Goal: Transaction & Acquisition: Purchase product/service

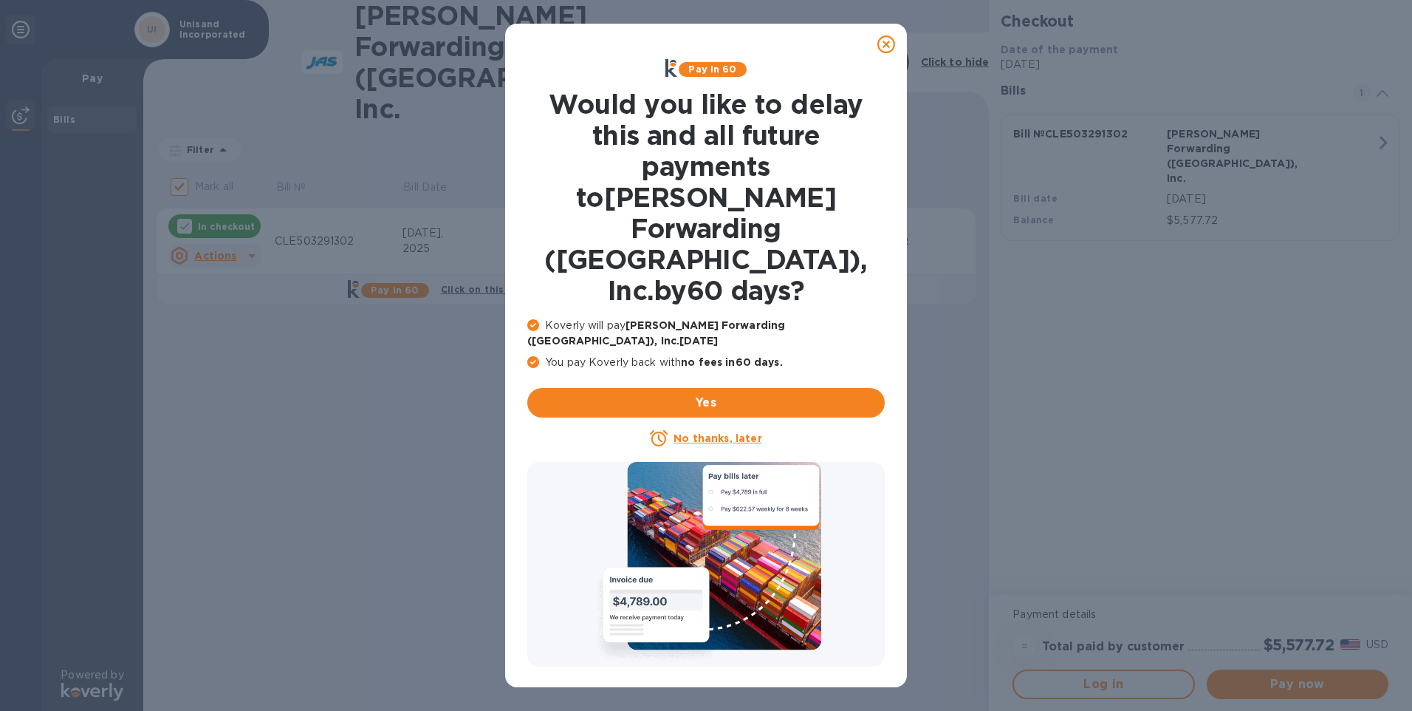
click at [884, 43] on icon at bounding box center [887, 44] width 18 height 18
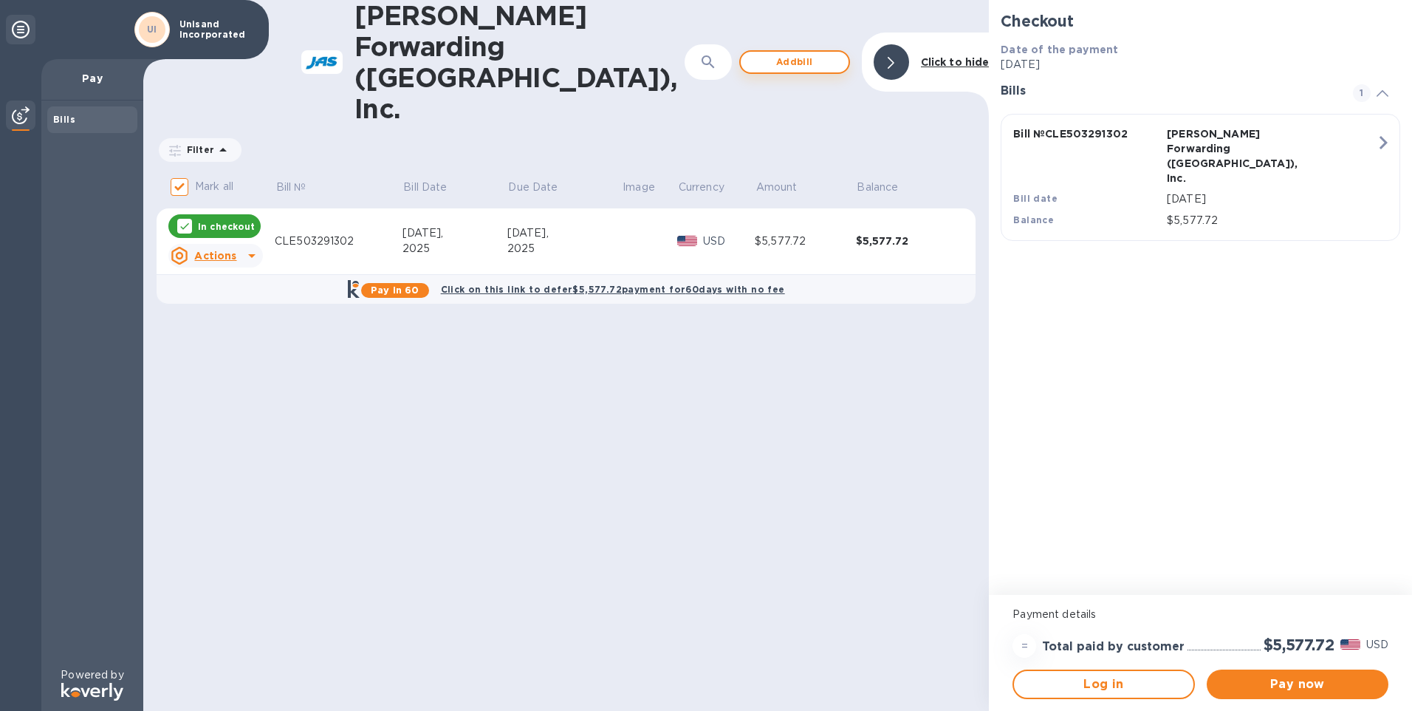
click at [798, 53] on span "Add bill" at bounding box center [795, 62] width 84 height 18
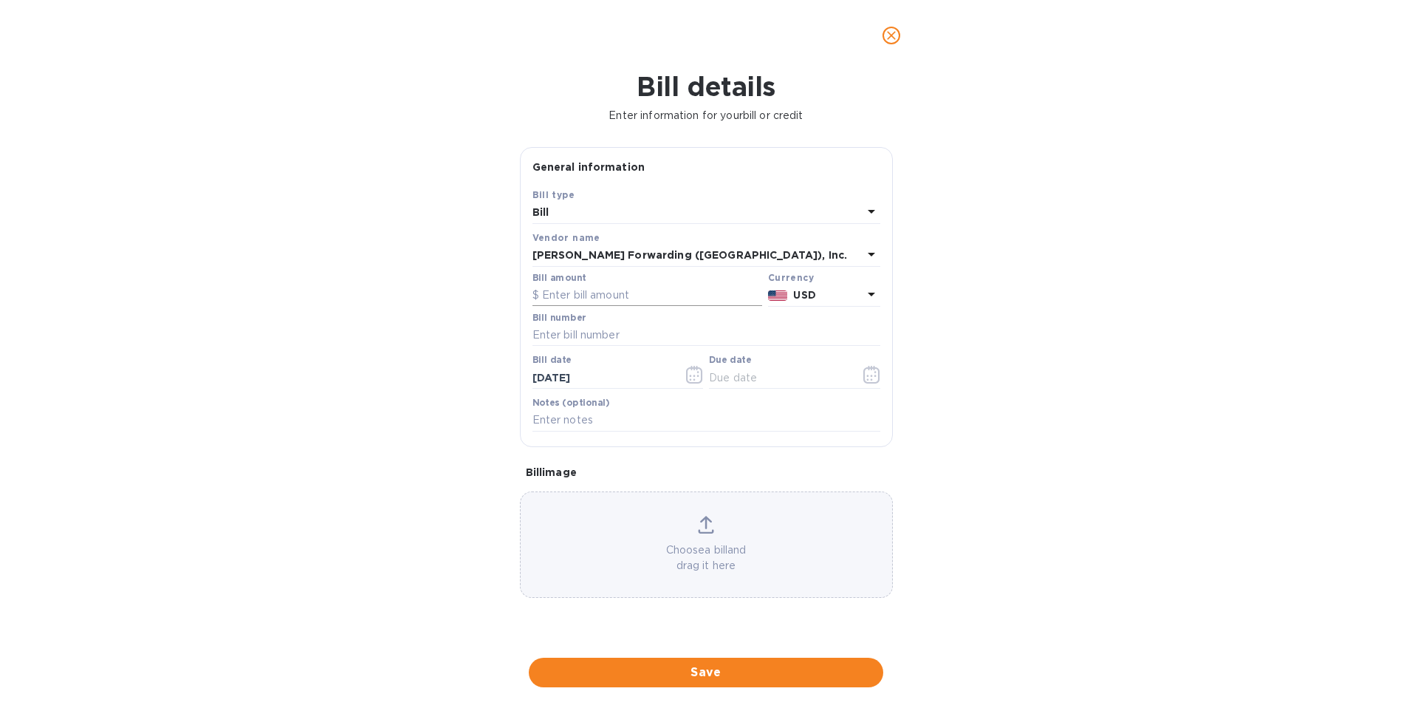
click at [592, 295] on input "text" at bounding box center [648, 295] width 230 height 22
type input "20,668.24"
click at [589, 337] on input "text" at bounding box center [707, 335] width 348 height 22
type input "CLE503302115"
click at [737, 378] on input "text" at bounding box center [779, 377] width 140 height 22
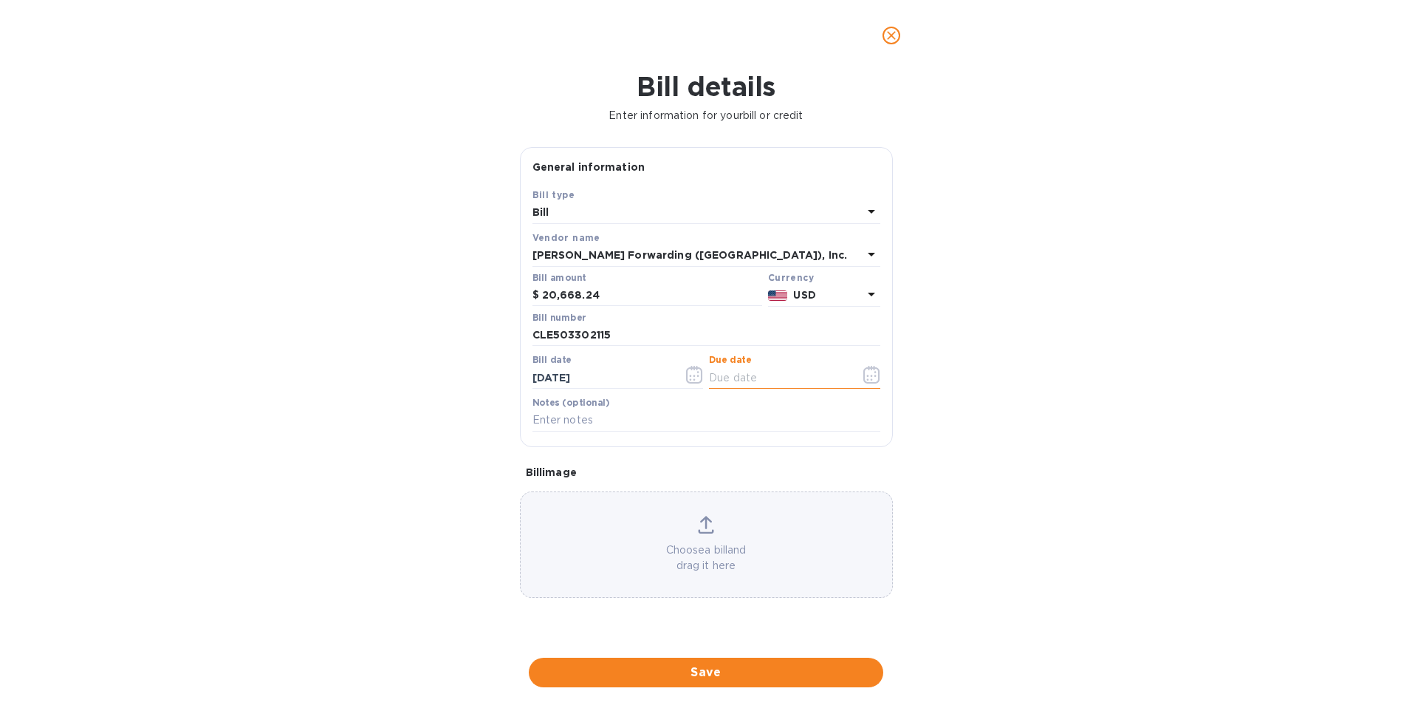
click at [878, 374] on icon "button" at bounding box center [872, 375] width 17 height 18
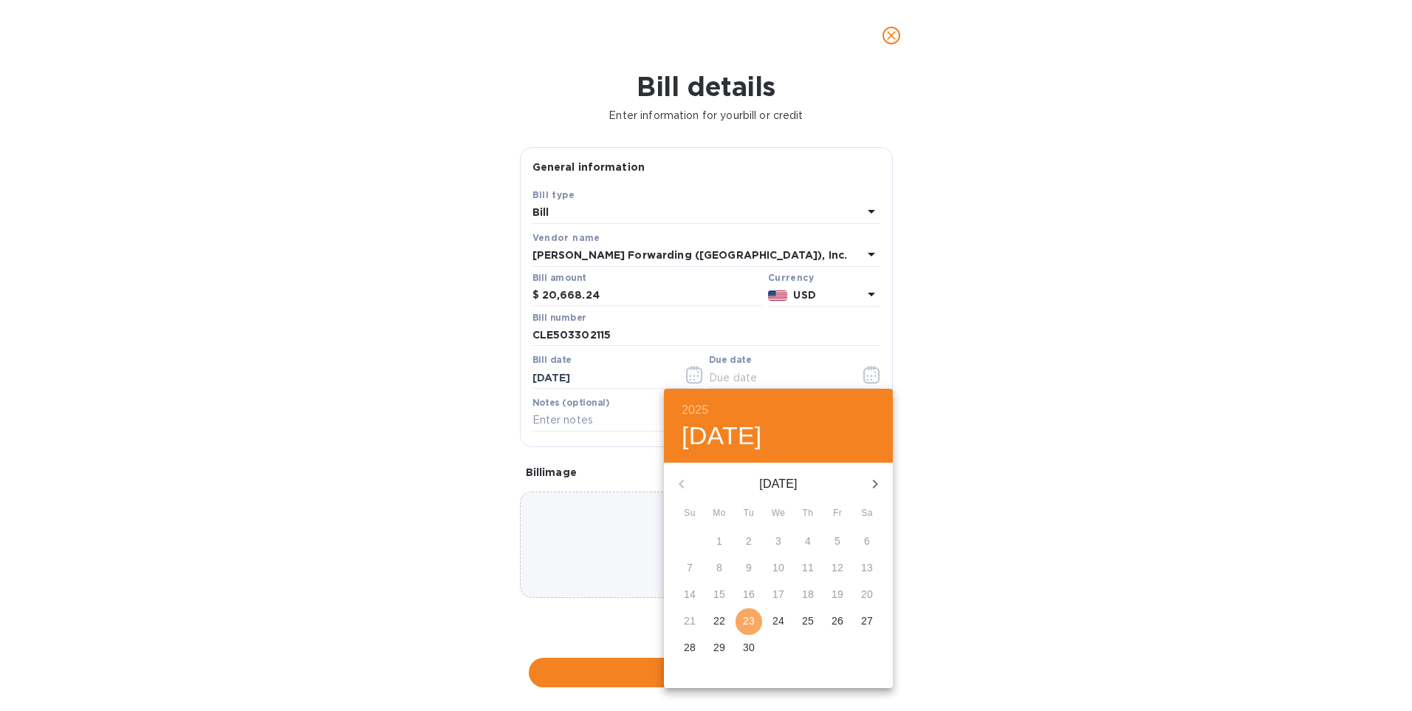
click at [745, 621] on p "23" at bounding box center [749, 620] width 12 height 15
type input "[DATE]"
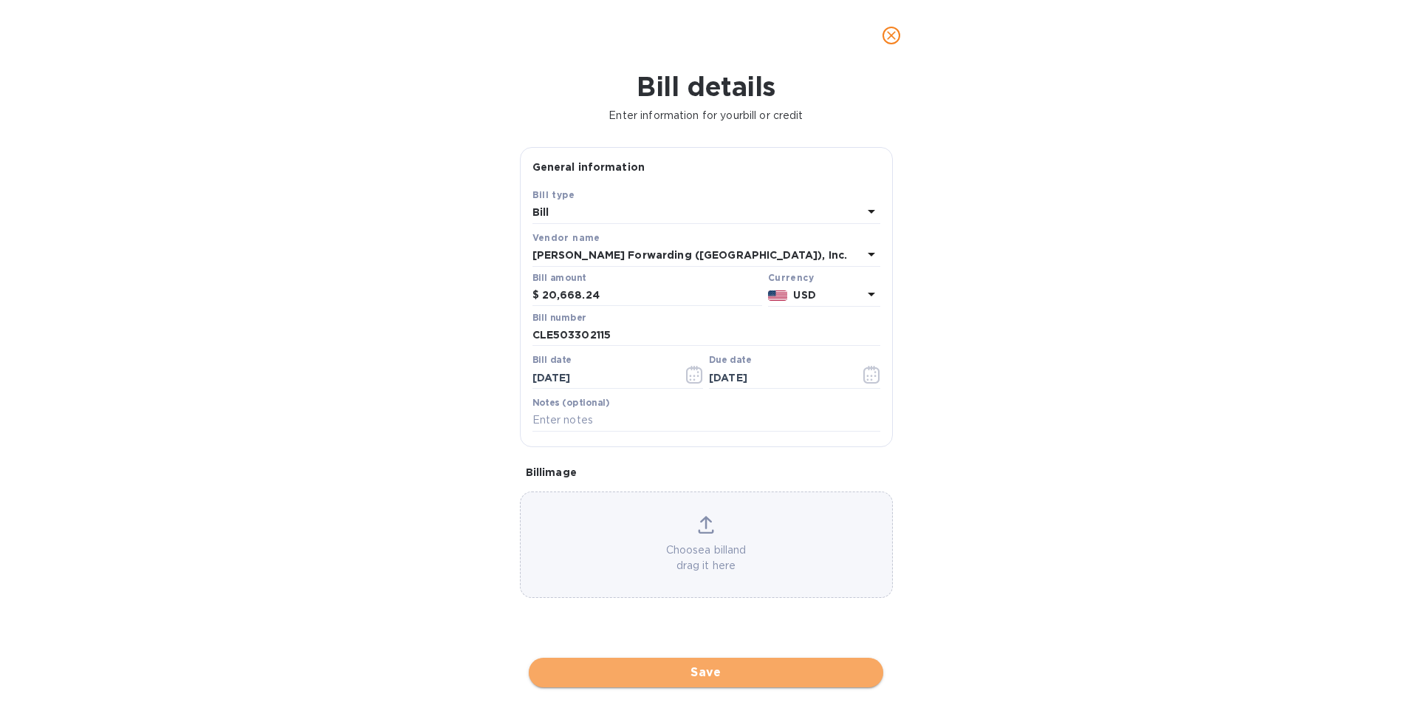
click at [697, 676] on span "Save" at bounding box center [706, 672] width 331 height 18
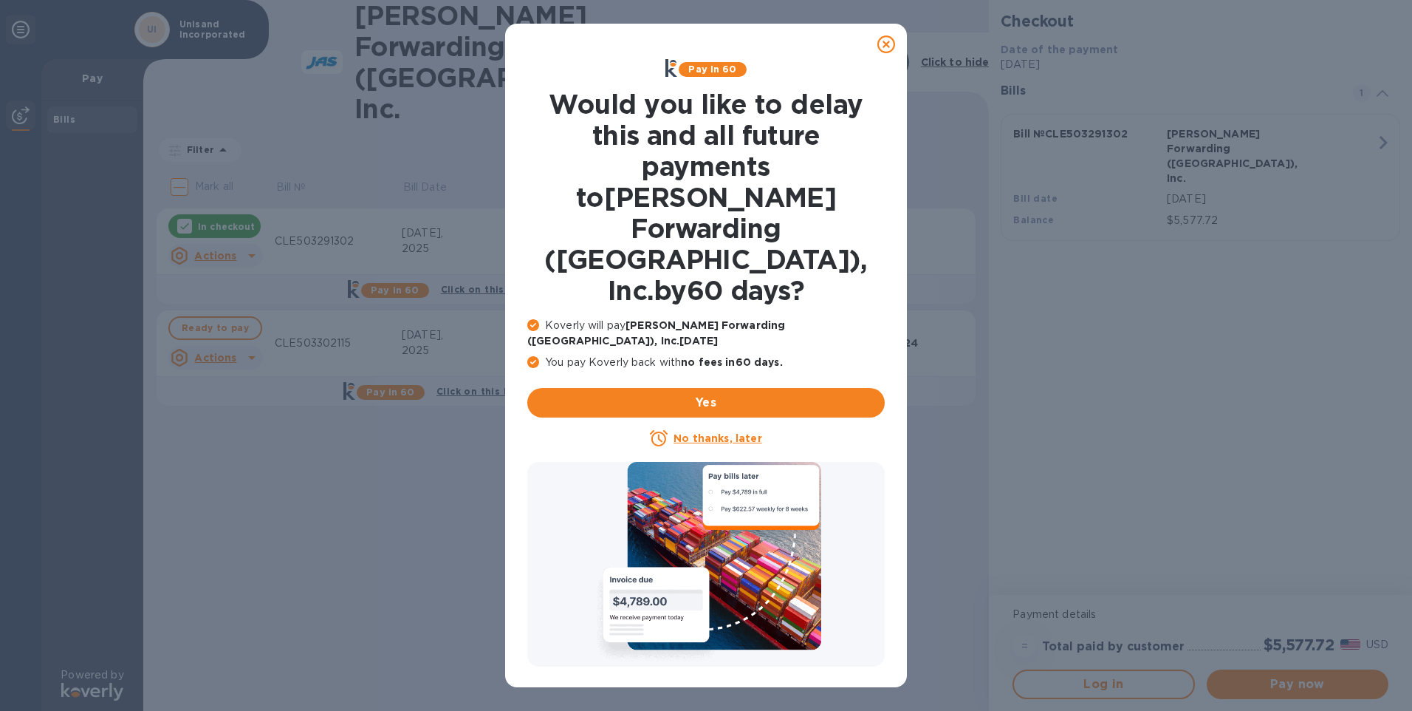
click at [889, 42] on icon at bounding box center [887, 44] width 18 height 18
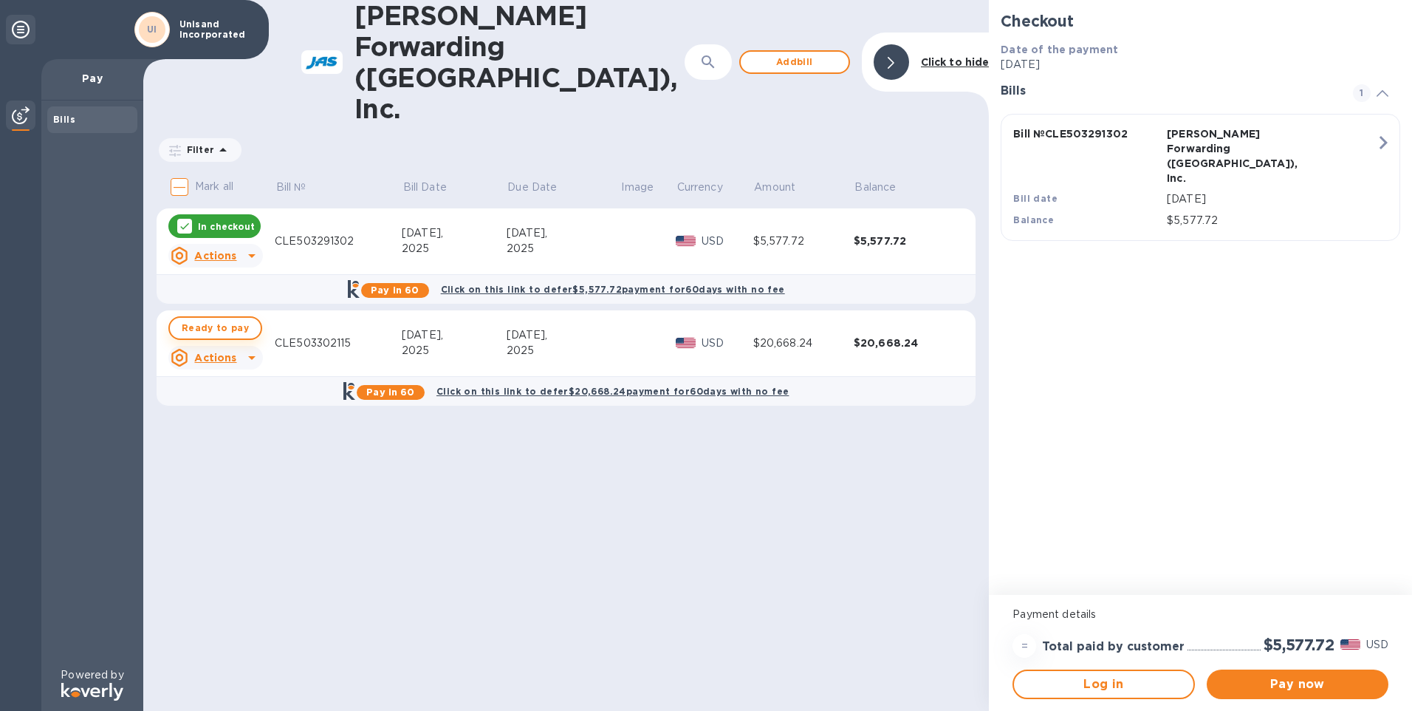
click at [218, 319] on span "Ready to pay" at bounding box center [215, 328] width 67 height 18
checkbox input "true"
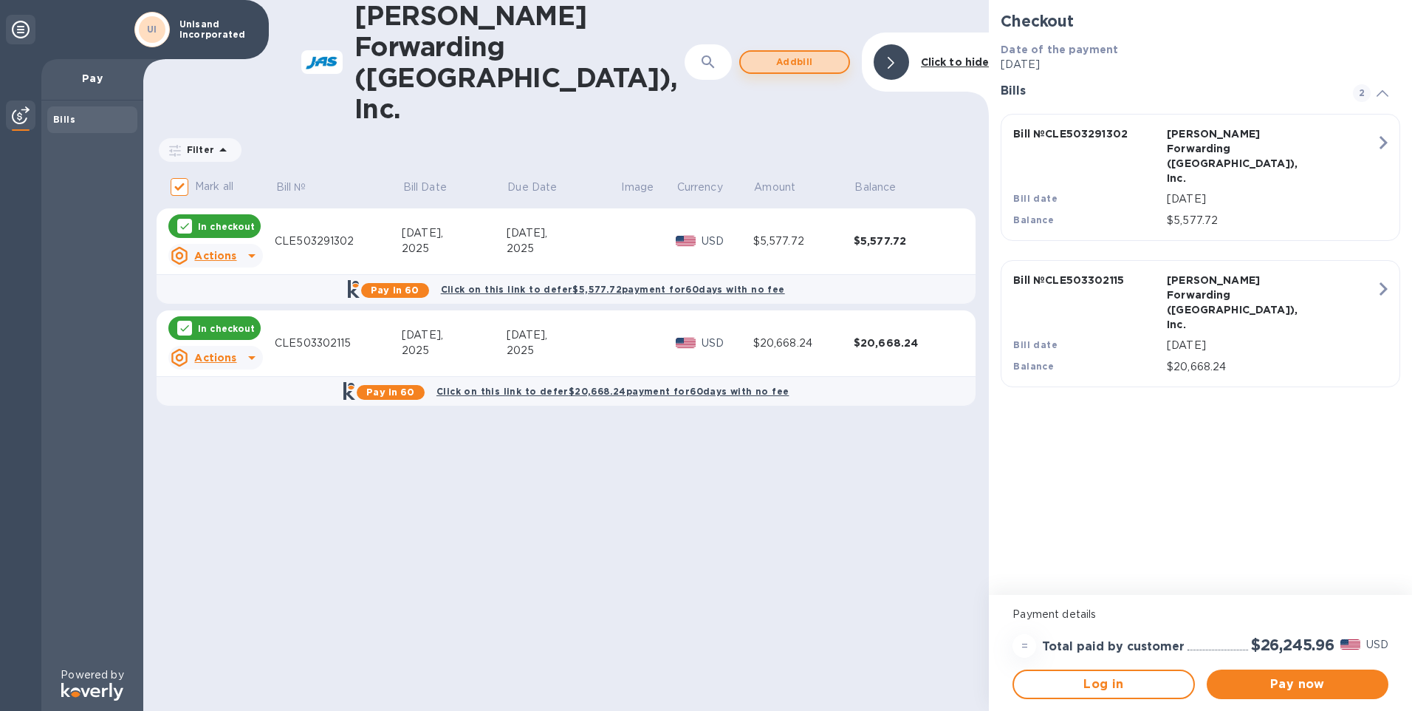
click at [789, 53] on span "Add bill" at bounding box center [795, 62] width 84 height 18
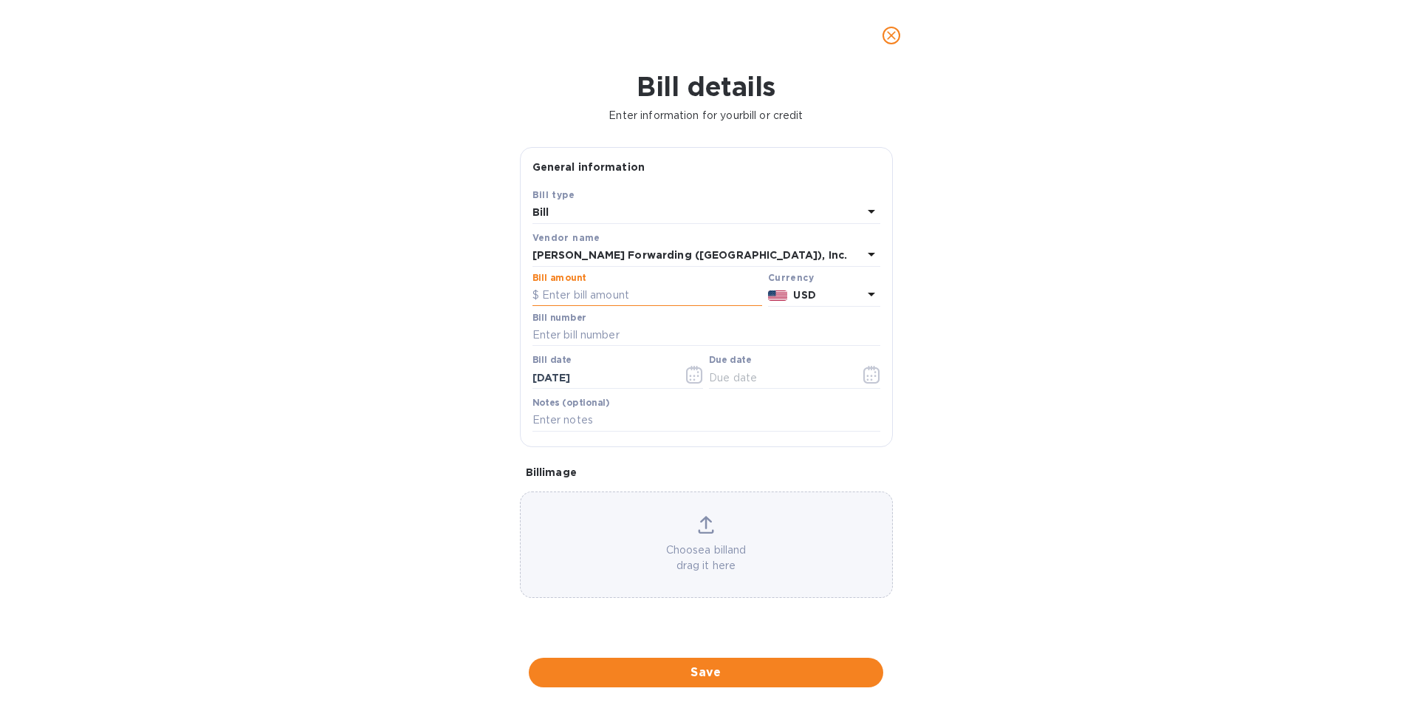
click at [579, 298] on input "text" at bounding box center [648, 295] width 230 height 22
type input "1,434.0"
click at [578, 331] on input "text" at bounding box center [707, 335] width 348 height 22
type input "CLE503307209"
click at [869, 380] on icon "button" at bounding box center [872, 375] width 17 height 18
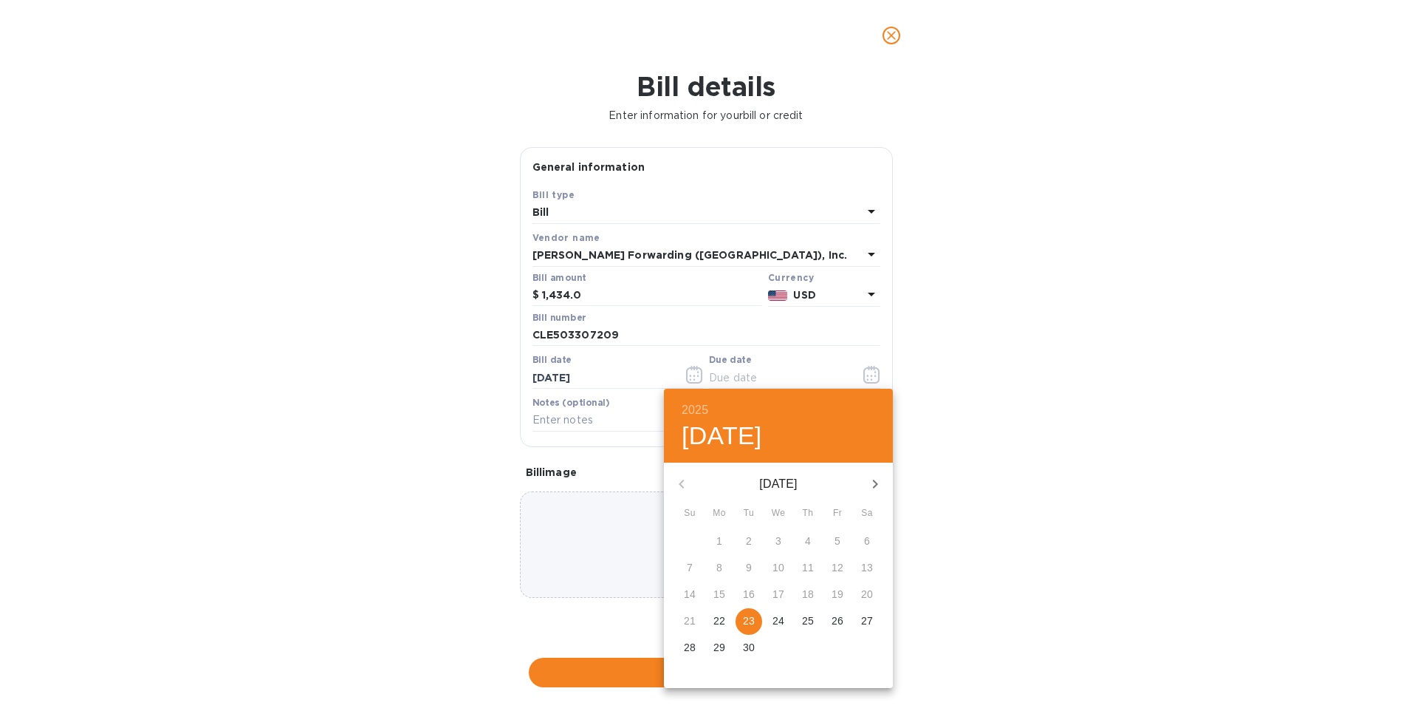
drag, startPoint x: 751, startPoint y: 621, endPoint x: 753, endPoint y: 614, distance: 7.5
click at [751, 622] on p "23" at bounding box center [749, 620] width 12 height 15
type input "[DATE]"
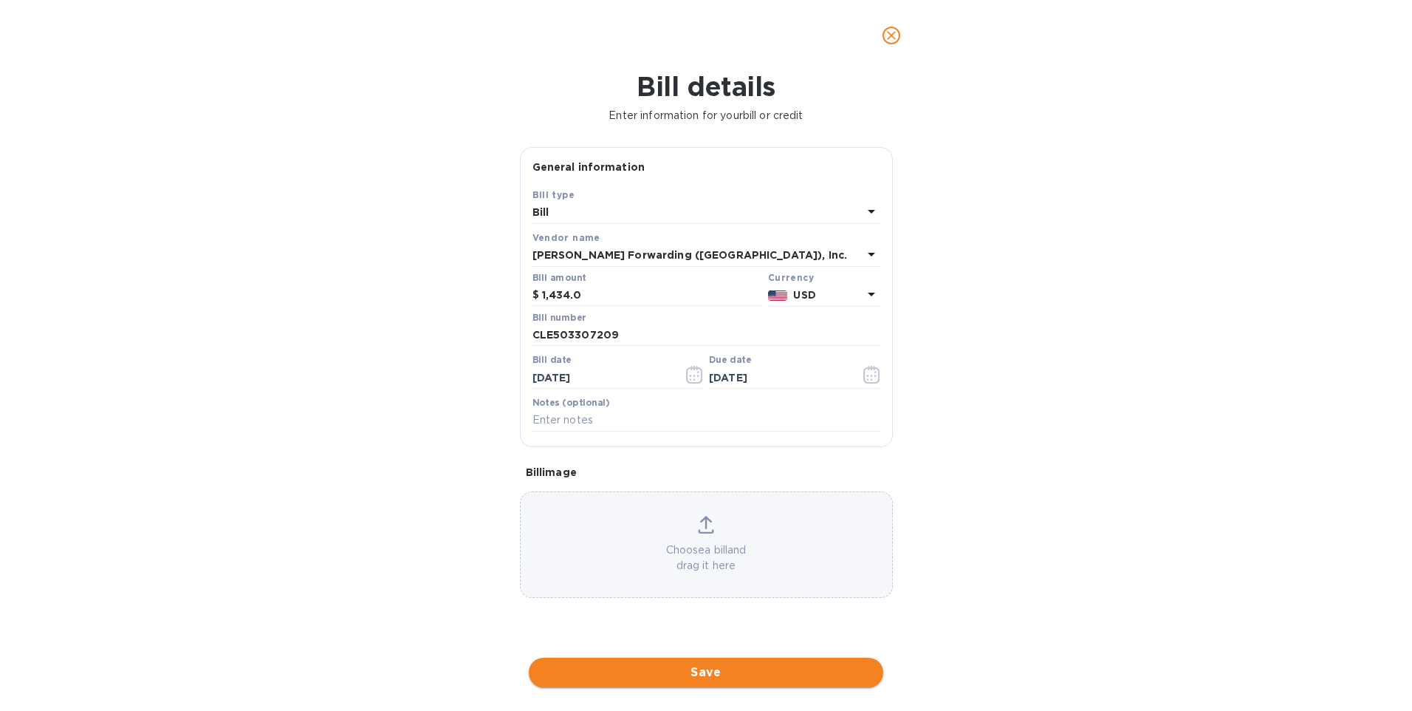
click at [696, 667] on span "Save" at bounding box center [706, 672] width 331 height 18
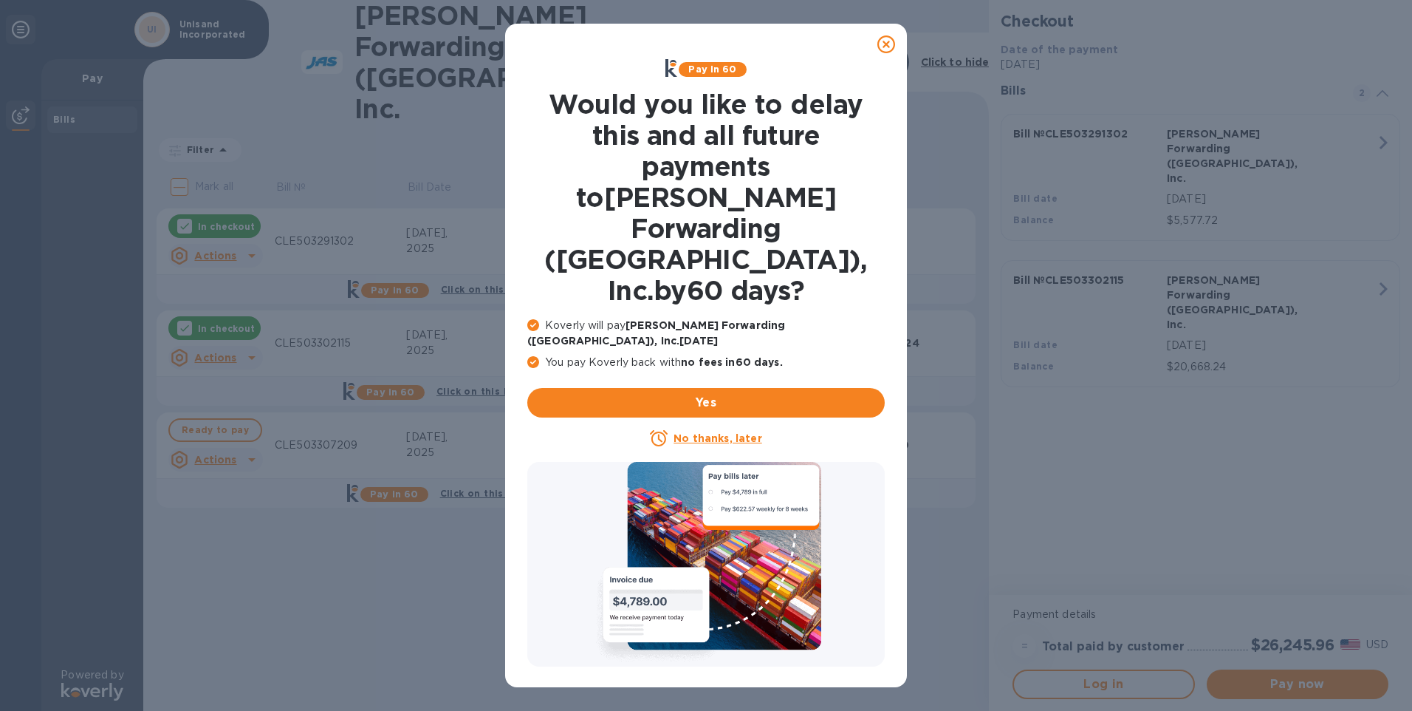
click at [881, 45] on icon at bounding box center [887, 44] width 18 height 18
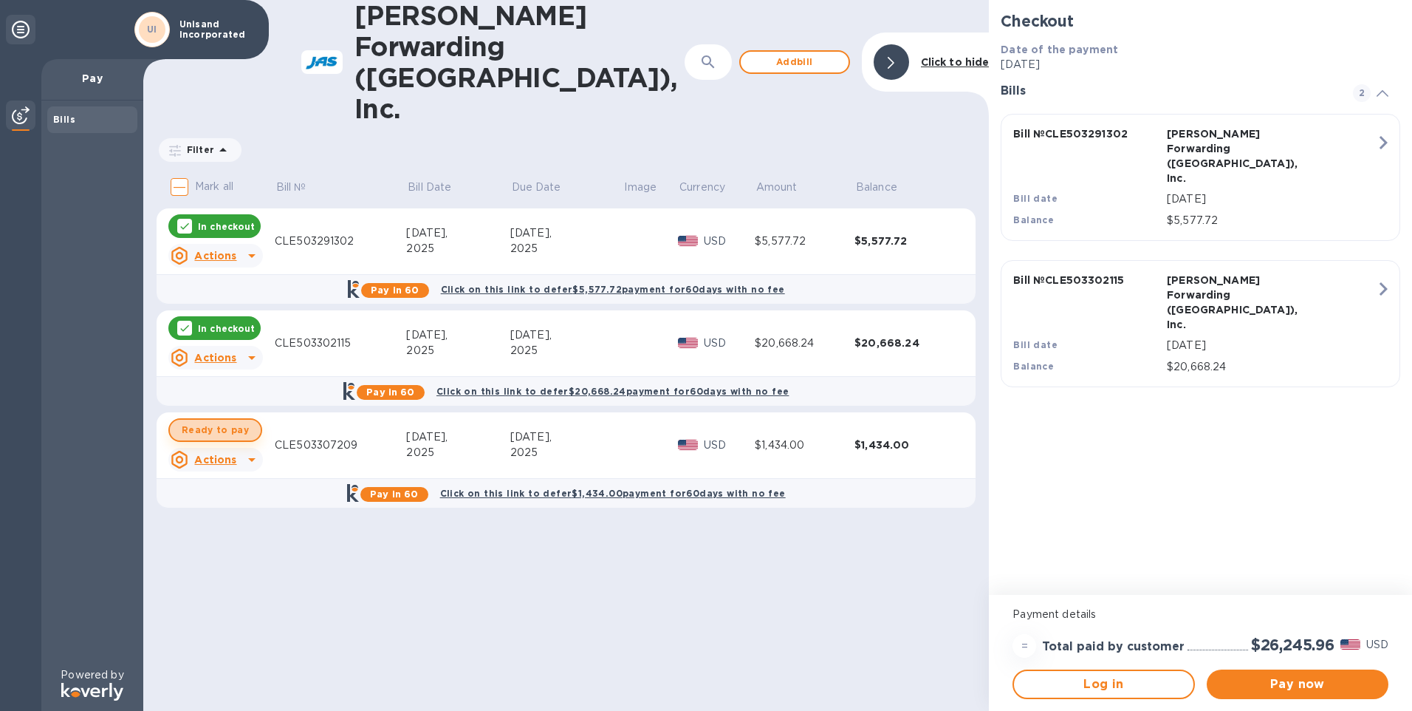
click at [214, 421] on span "Ready to pay" at bounding box center [215, 430] width 67 height 18
checkbox input "true"
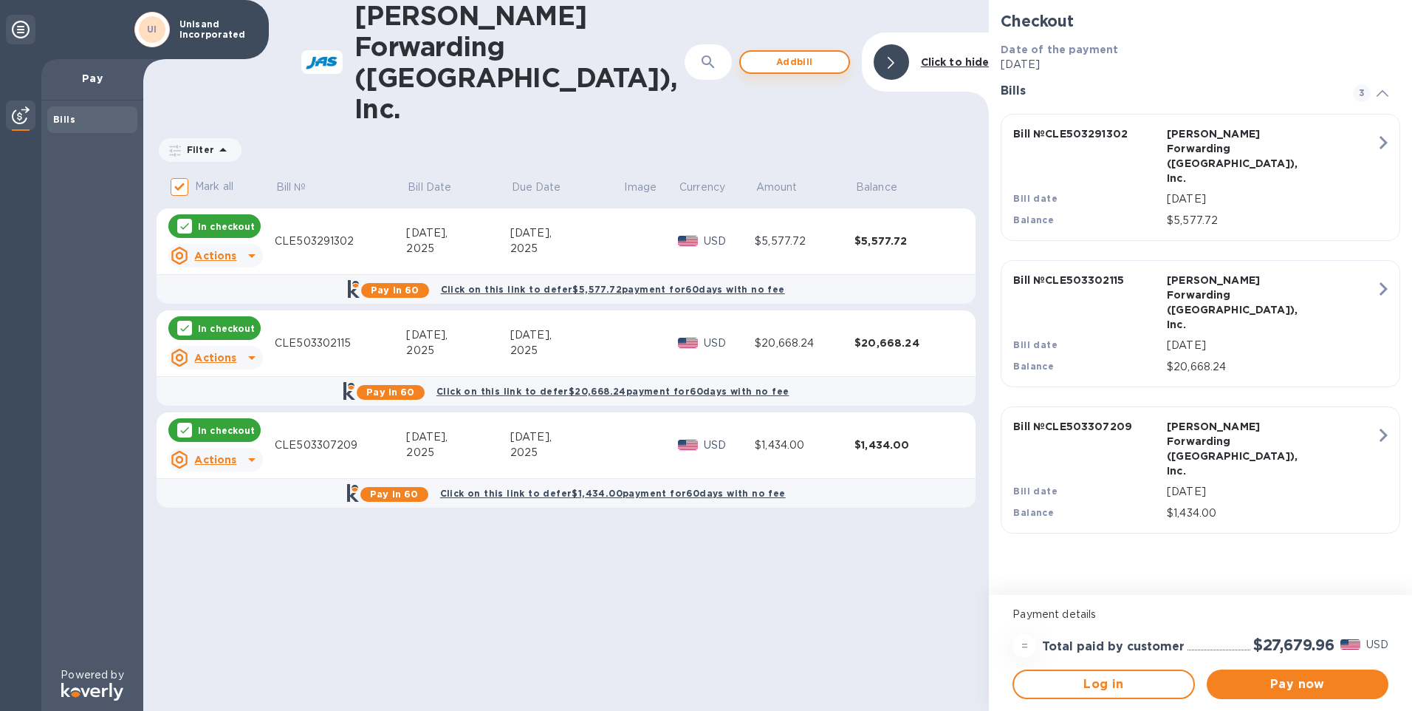
click at [822, 53] on span "Add bill" at bounding box center [795, 62] width 84 height 18
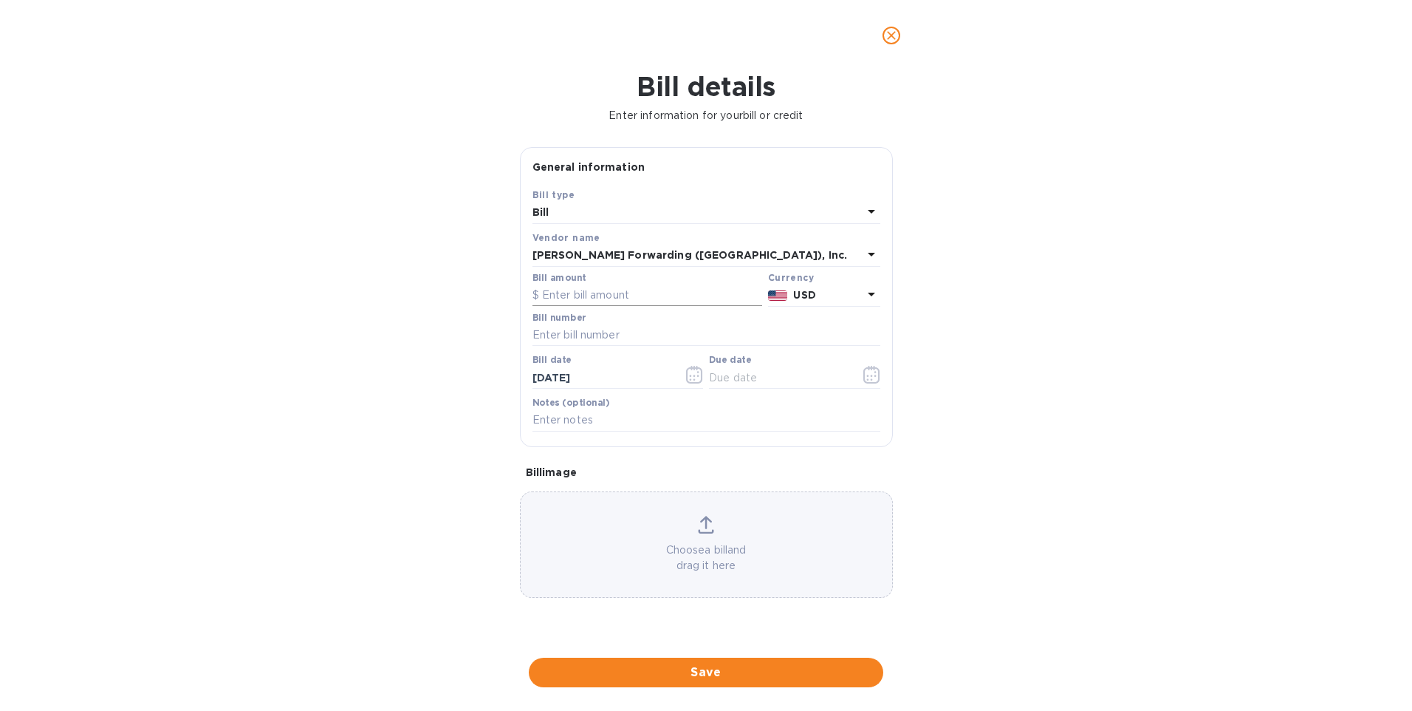
click at [580, 299] on input "text" at bounding box center [648, 295] width 230 height 22
type input "2,742.47"
click at [592, 340] on input "text" at bounding box center [707, 335] width 348 height 22
type input "CLE503323834"
click at [864, 380] on icon "button" at bounding box center [872, 375] width 16 height 18
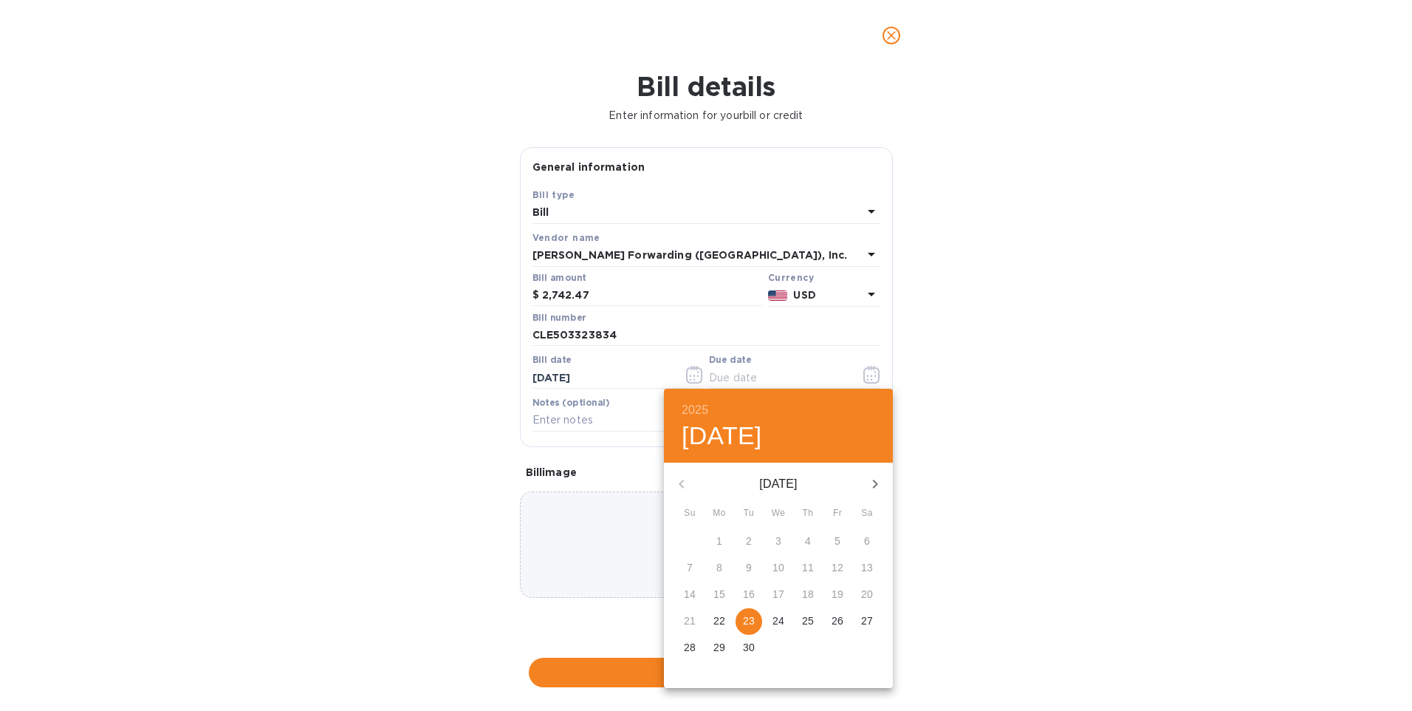
click at [746, 628] on p "23" at bounding box center [749, 620] width 12 height 15
type input "[DATE]"
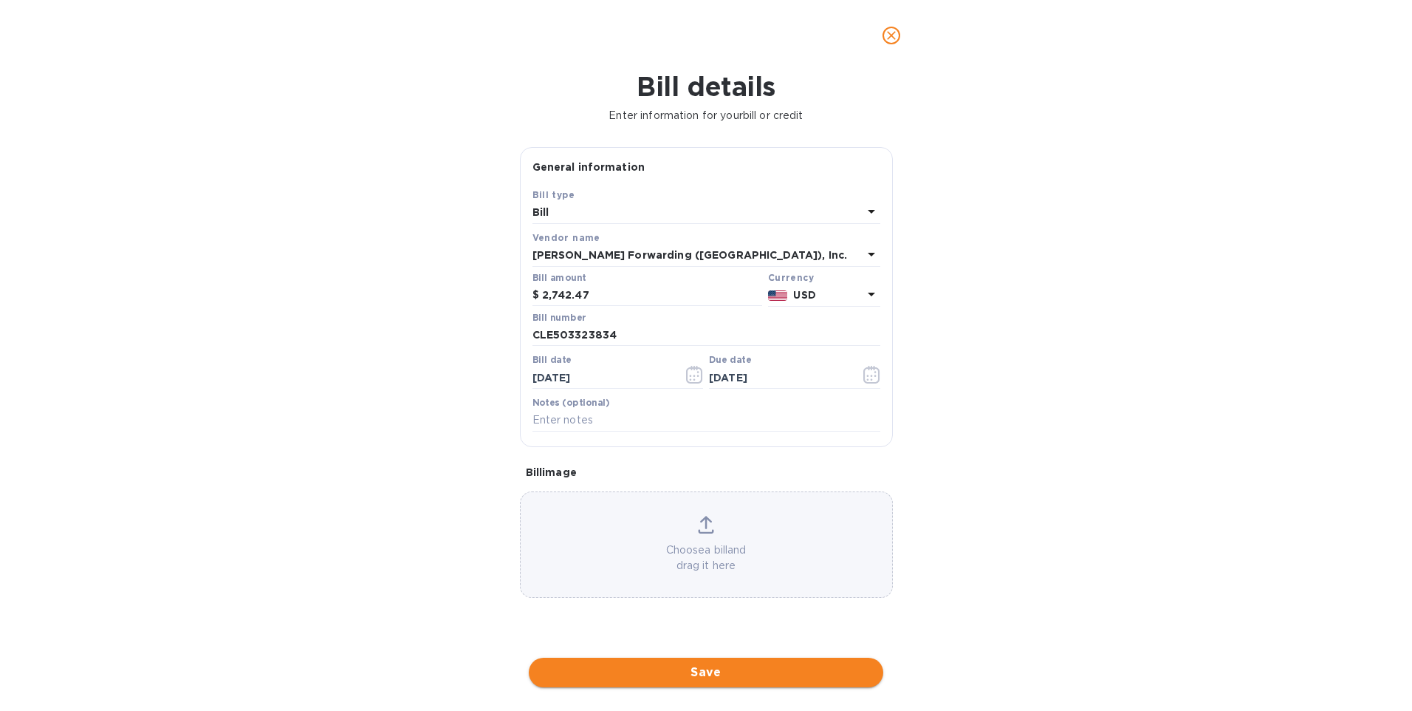
click at [692, 671] on span "Save" at bounding box center [706, 672] width 331 height 18
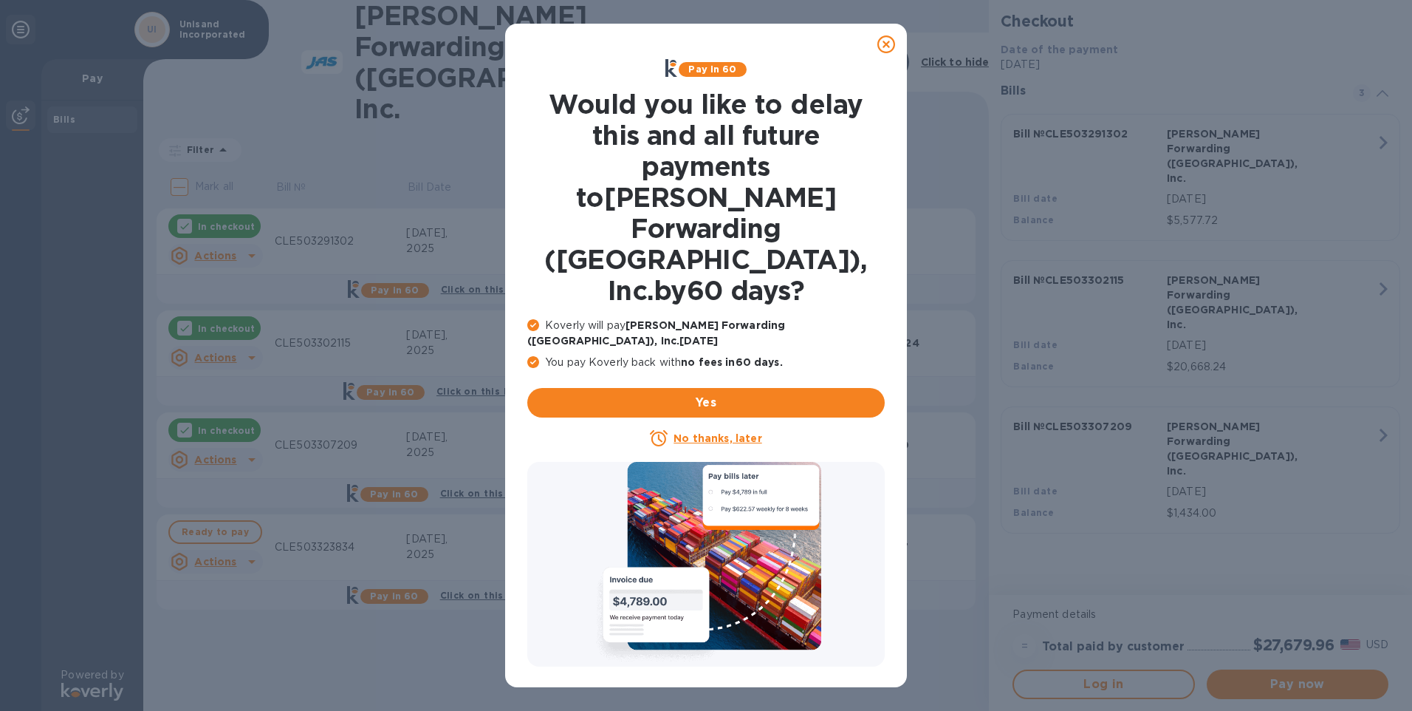
click at [889, 48] on icon at bounding box center [887, 44] width 18 height 18
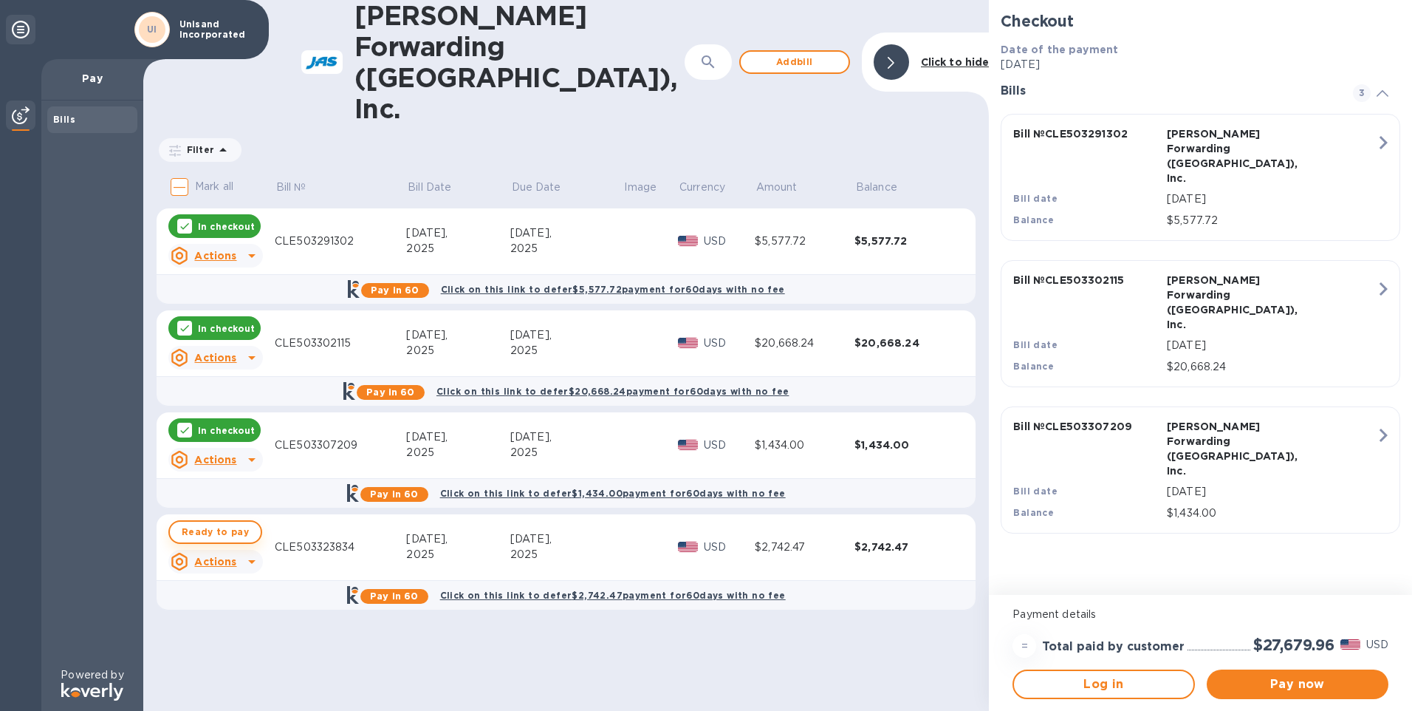
click at [222, 523] on span "Ready to pay" at bounding box center [215, 532] width 67 height 18
checkbox input "true"
click at [813, 53] on span "Add bill" at bounding box center [795, 62] width 84 height 18
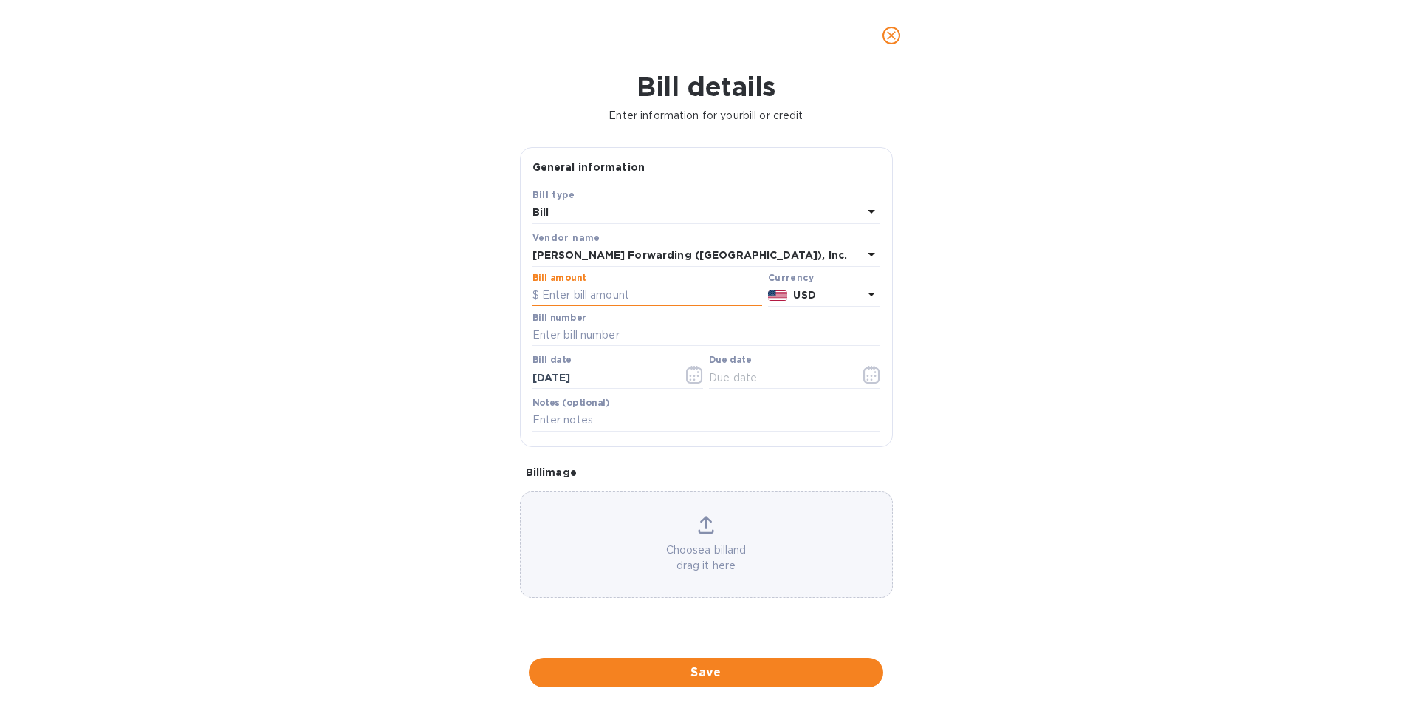
click at [584, 290] on input "text" at bounding box center [648, 295] width 230 height 22
type input "4,870.77"
click at [577, 334] on input "text" at bounding box center [707, 335] width 348 height 22
type input "CLE503342386"
click at [869, 377] on icon "button" at bounding box center [872, 375] width 17 height 18
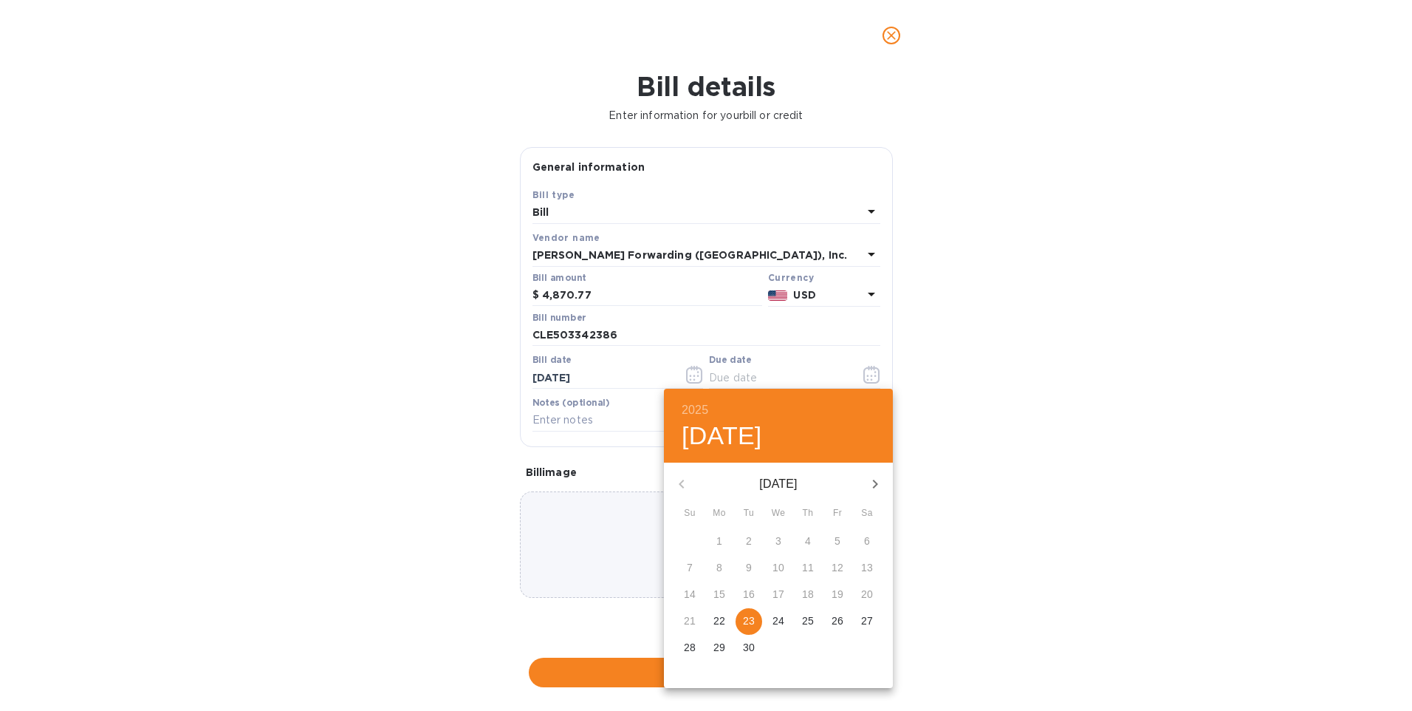
click at [753, 620] on p "23" at bounding box center [749, 620] width 12 height 15
type input "[DATE]"
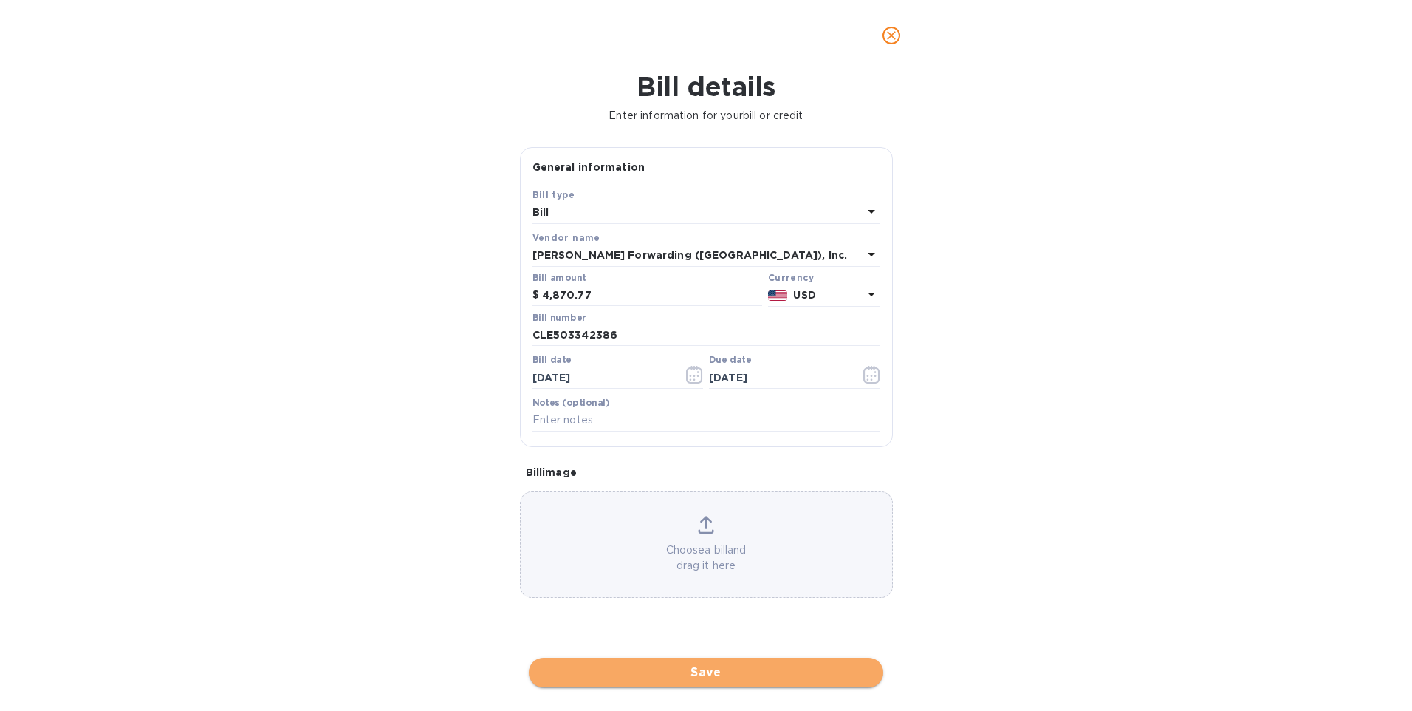
click at [765, 669] on span "Save" at bounding box center [706, 672] width 331 height 18
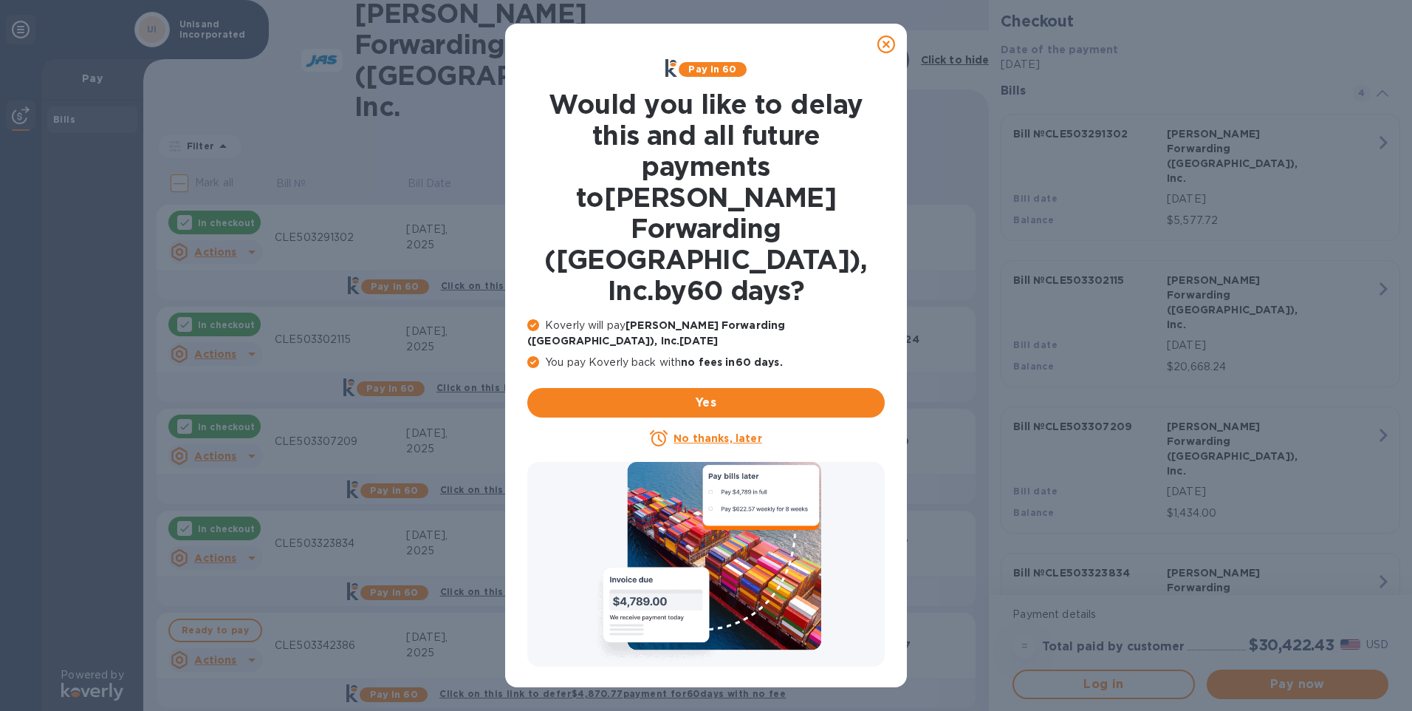
click at [885, 44] on icon at bounding box center [887, 44] width 18 height 18
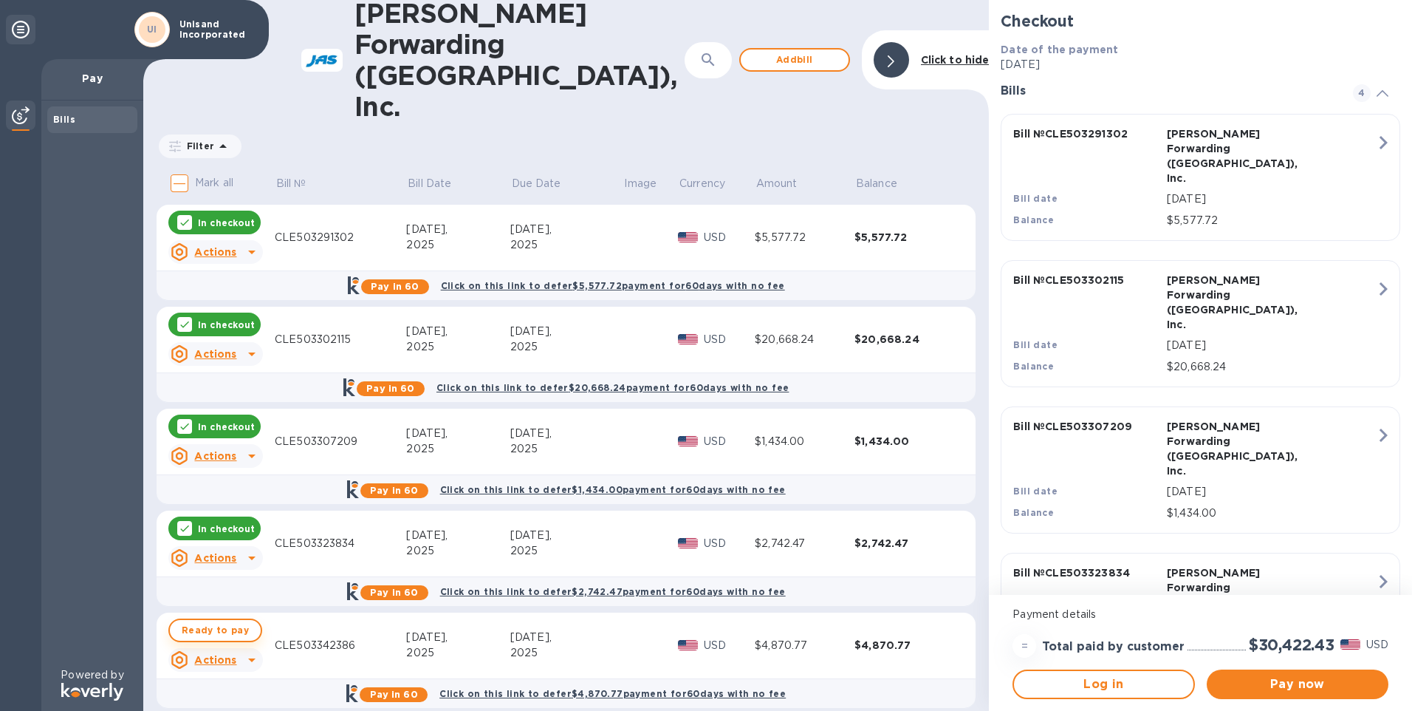
click at [198, 621] on span "Ready to pay" at bounding box center [215, 630] width 67 height 18
checkbox input "true"
click at [78, 7] on div "UI Unisand Incorporated" at bounding box center [134, 29] width 269 height 59
click at [1300, 688] on span "Pay now" at bounding box center [1298, 684] width 158 height 18
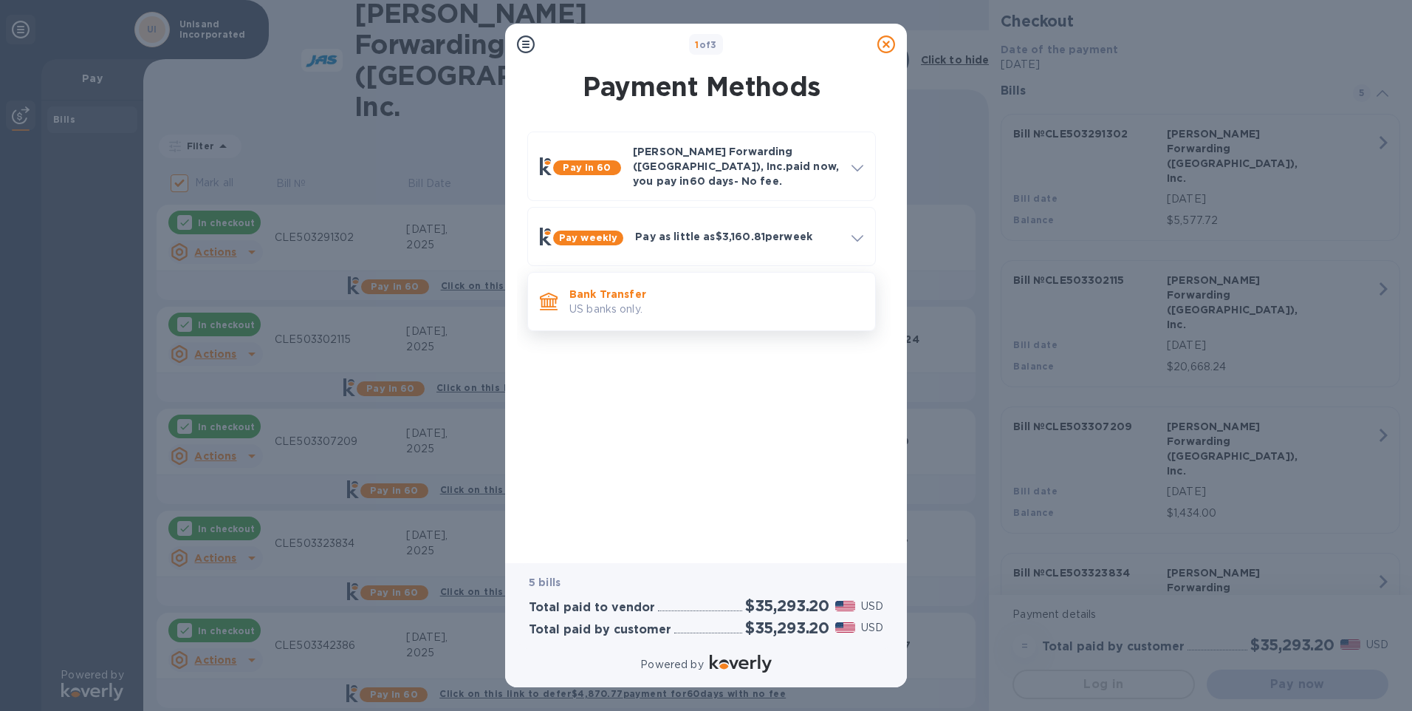
click at [700, 301] on p "US banks only." at bounding box center [717, 309] width 294 height 16
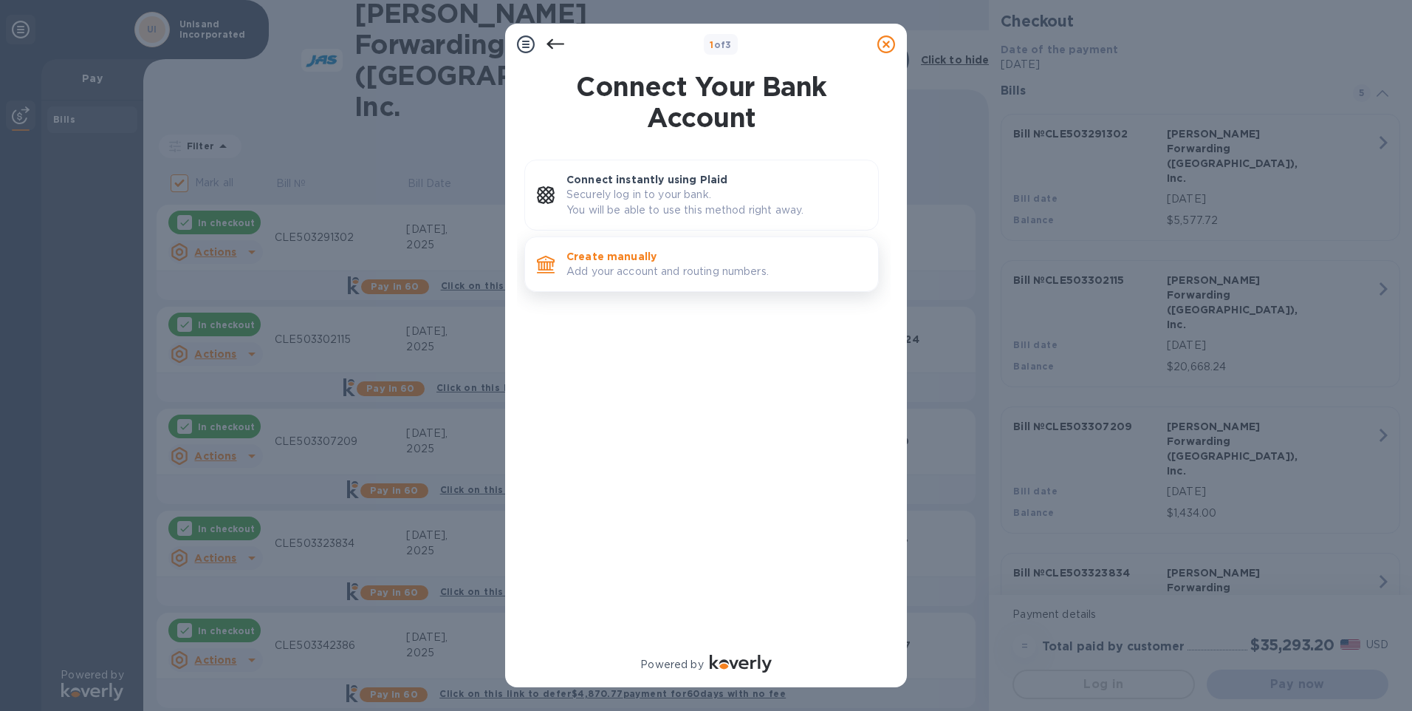
click at [657, 261] on p "Create manually" at bounding box center [717, 256] width 300 height 15
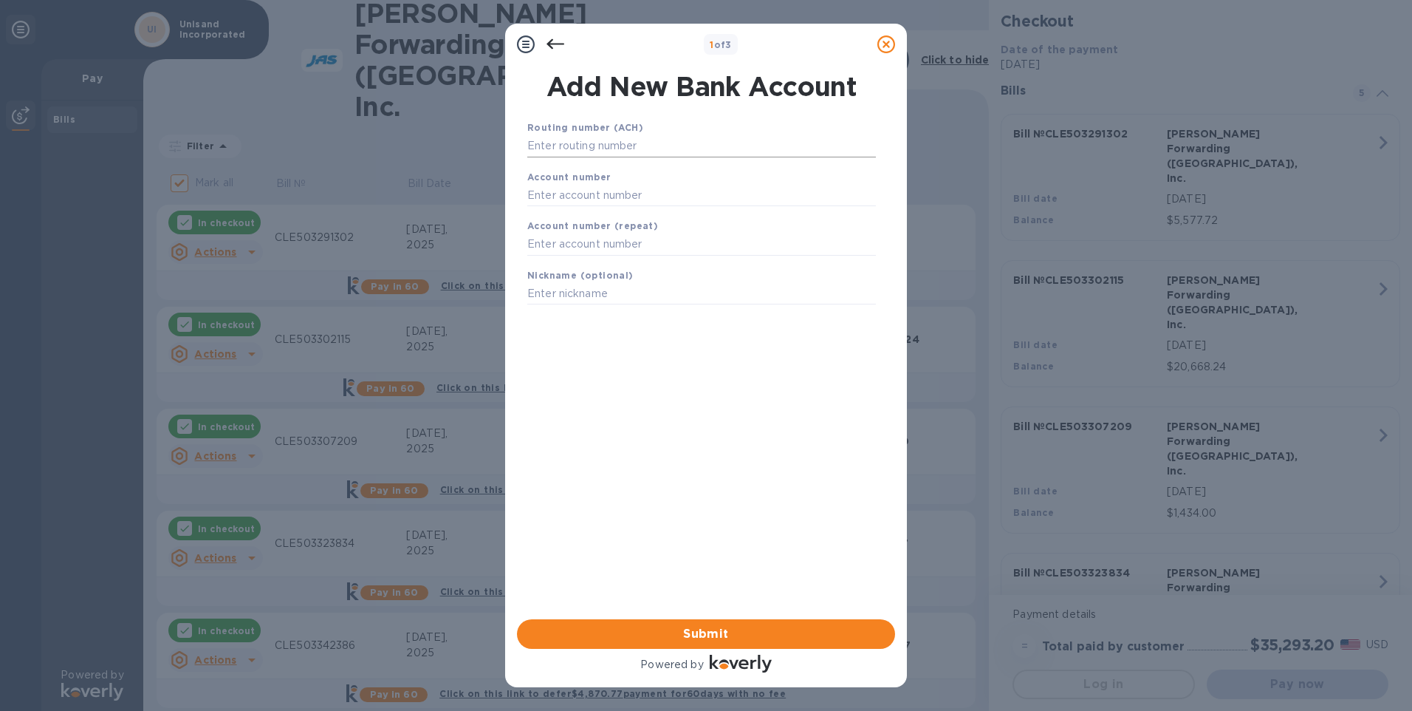
click at [588, 135] on input "text" at bounding box center [701, 146] width 349 height 22
paste input "041000153"
type input "041000153"
click at [620, 213] on input "text" at bounding box center [701, 213] width 349 height 22
paste input "01662999192"
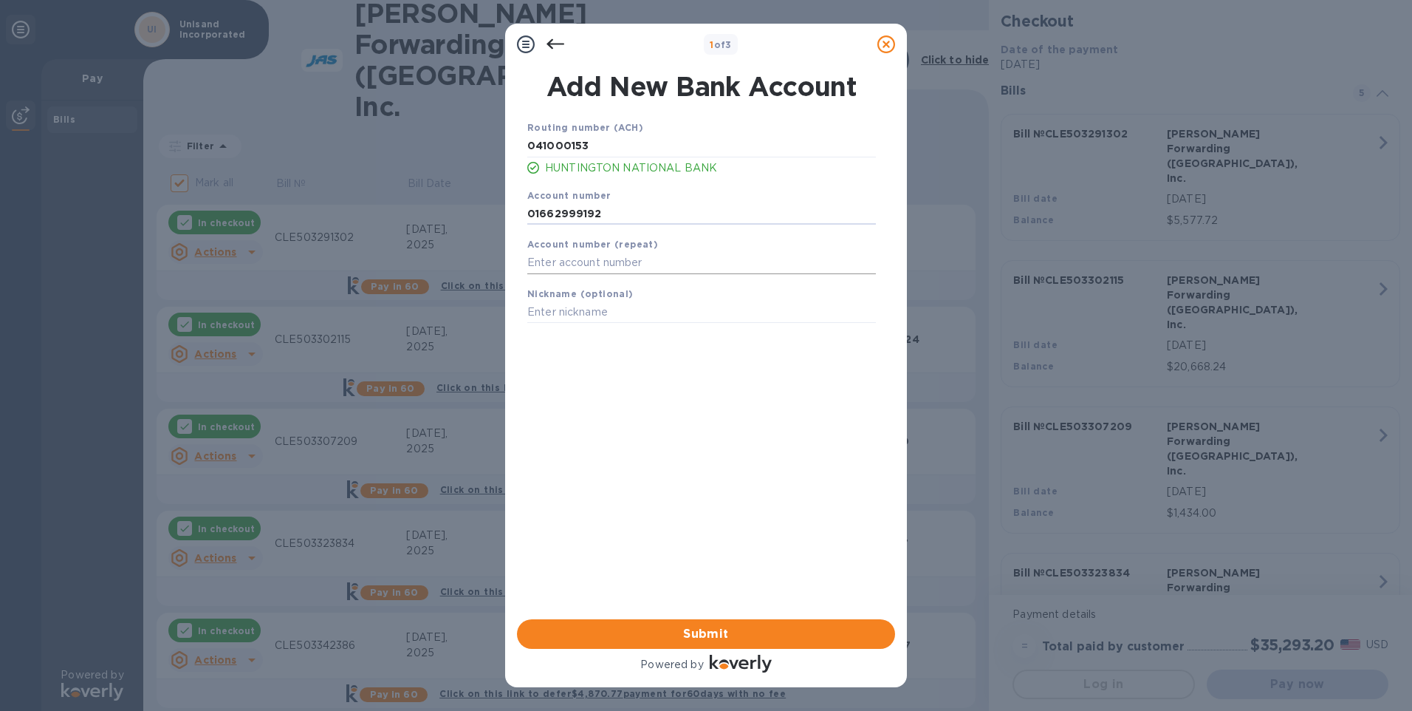
type input "01662999192"
click at [604, 262] on input "text" at bounding box center [701, 263] width 349 height 22
paste input "01662999192"
type input "01662999192"
click at [596, 316] on input "text" at bounding box center [701, 312] width 349 height 22
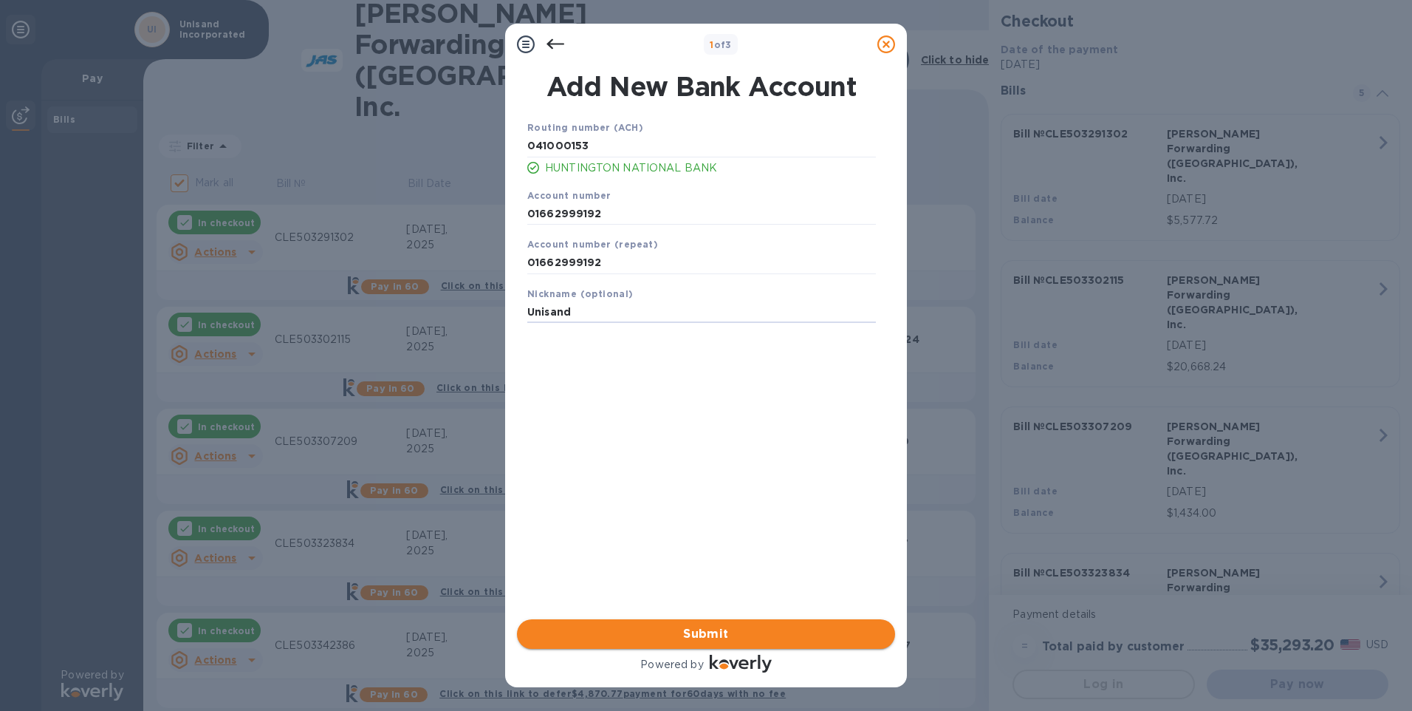
type input "Unisand"
click at [698, 637] on span "Submit" at bounding box center [706, 634] width 355 height 18
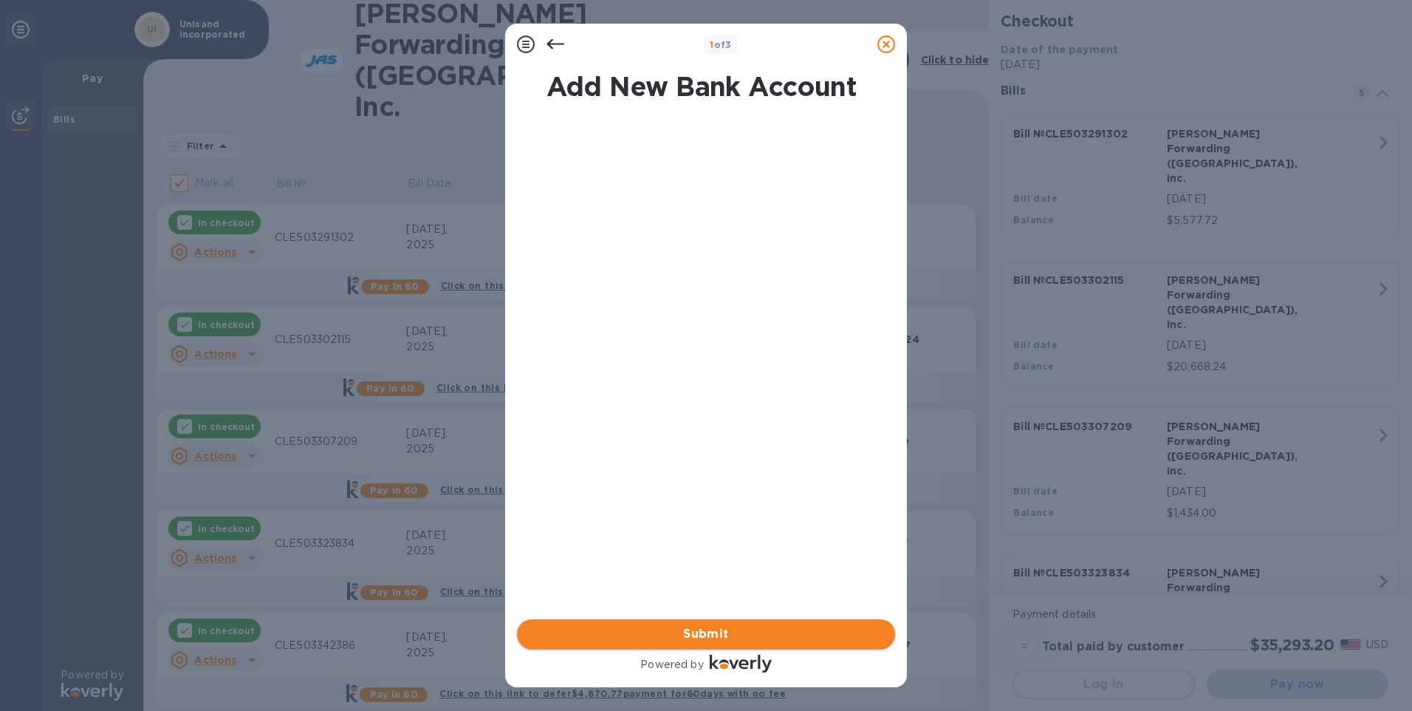
click at [705, 639] on span "Submit" at bounding box center [706, 634] width 355 height 18
